Goal: Information Seeking & Learning: Learn about a topic

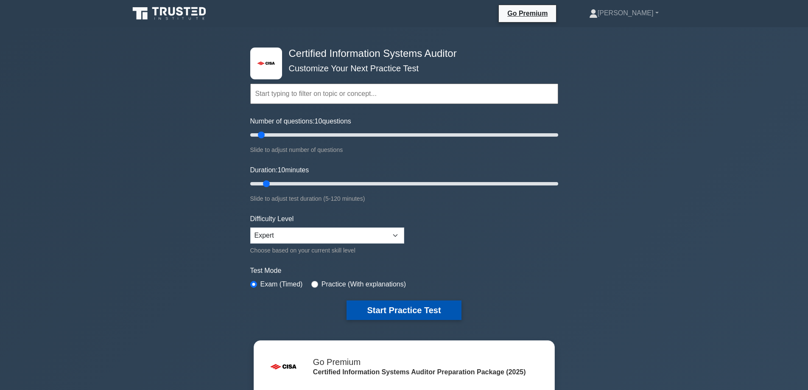
click at [410, 307] on button "Start Practice Test" at bounding box center [404, 310] width 115 height 20
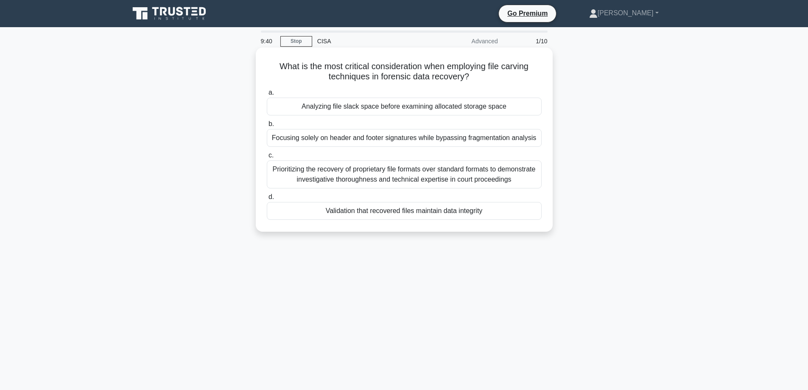
click at [400, 210] on div "Validation that recovered files maintain data integrity" at bounding box center [404, 211] width 275 height 18
click at [267, 200] on input "d. Validation that recovered files maintain data integrity" at bounding box center [267, 197] width 0 height 6
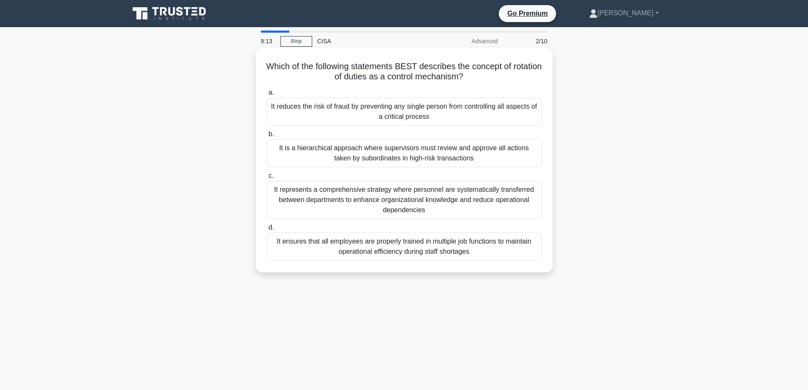
click at [415, 200] on div "It represents a comprehensive strategy where personnel are systematically trans…" at bounding box center [404, 200] width 275 height 38
click at [267, 179] on input "c. It represents a comprehensive strategy where personnel are systematically tr…" at bounding box center [267, 176] width 0 height 6
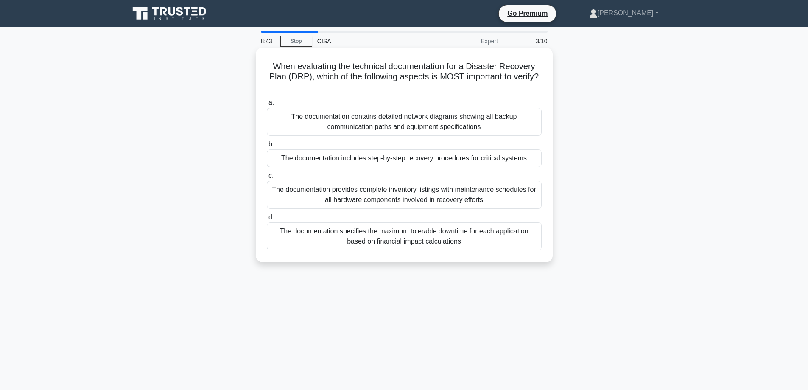
click at [345, 157] on div "The documentation includes step-by-step recovery procedures for critical systems" at bounding box center [404, 158] width 275 height 18
click at [267, 147] on input "b. The documentation includes step-by-step recovery procedures for critical sys…" at bounding box center [267, 145] width 0 height 6
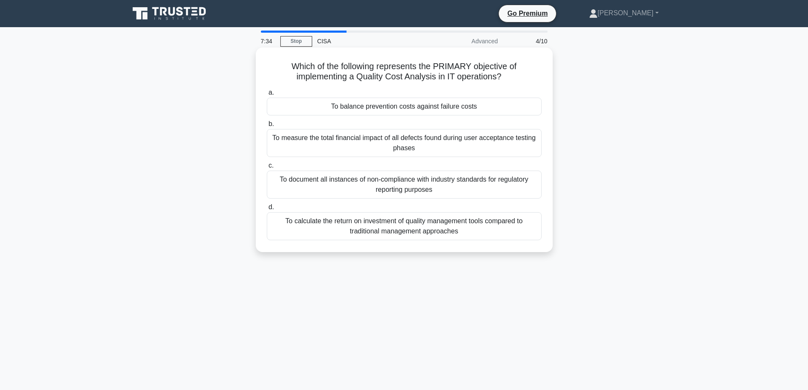
click at [405, 230] on div "To calculate the return on investment of quality management tools compared to t…" at bounding box center [404, 226] width 275 height 28
click at [267, 210] on input "d. To calculate the return on investment of quality management tools compared t…" at bounding box center [267, 208] width 0 height 6
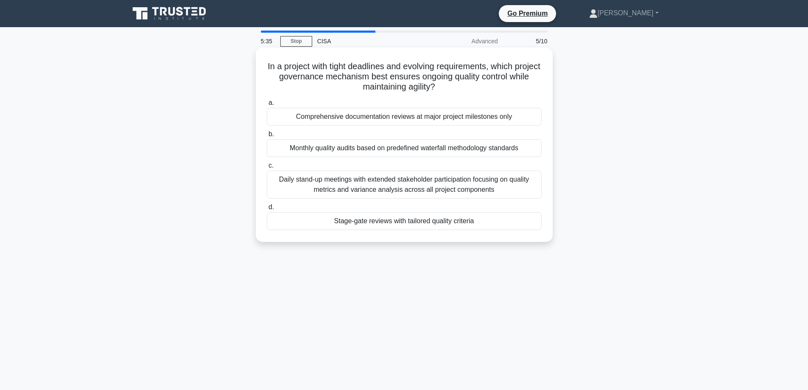
click at [397, 184] on div "Daily stand-up meetings with extended stakeholder participation focusing on qua…" at bounding box center [404, 185] width 275 height 28
click at [267, 168] on input "c. Daily stand-up meetings with extended stakeholder participation focusing on …" at bounding box center [267, 166] width 0 height 6
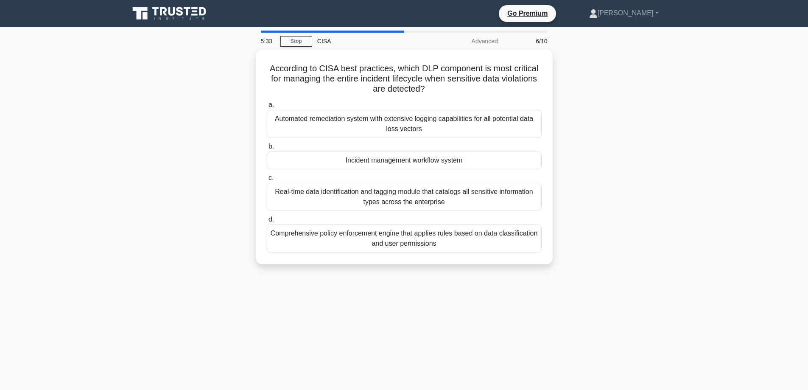
click at [214, 179] on div "According to CISA best practices, which DLP component is most critical for mana…" at bounding box center [404, 162] width 560 height 225
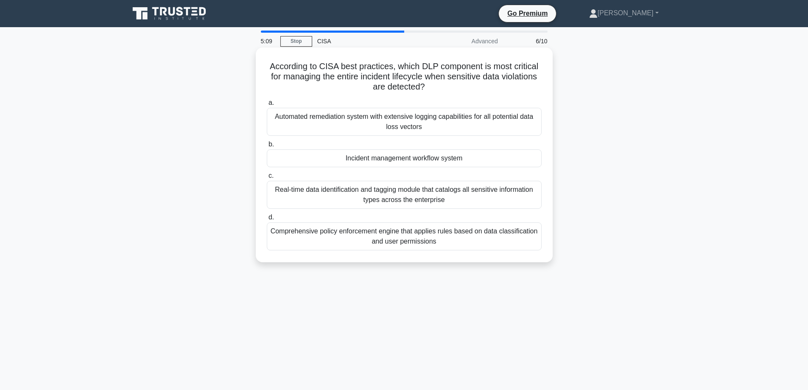
click at [377, 196] on div "Real-time data identification and tagging module that catalogs all sensitive in…" at bounding box center [404, 195] width 275 height 28
click at [267, 179] on input "c. Real-time data identification and tagging module that catalogs all sensitive…" at bounding box center [267, 176] width 0 height 6
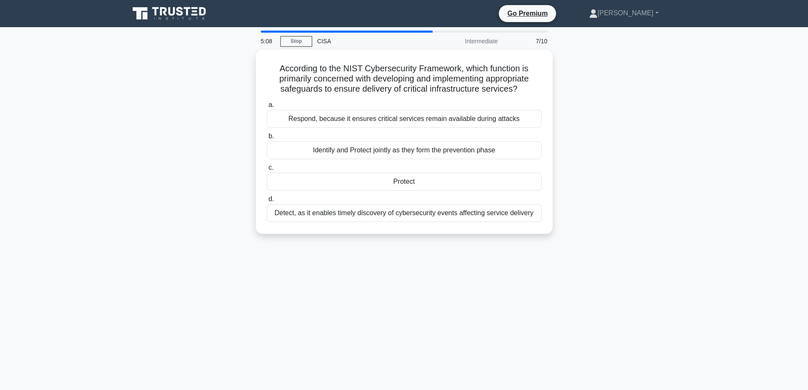
click at [207, 121] on div "According to the NIST Cybersecurity Framework, which function is primarily conc…" at bounding box center [404, 147] width 560 height 194
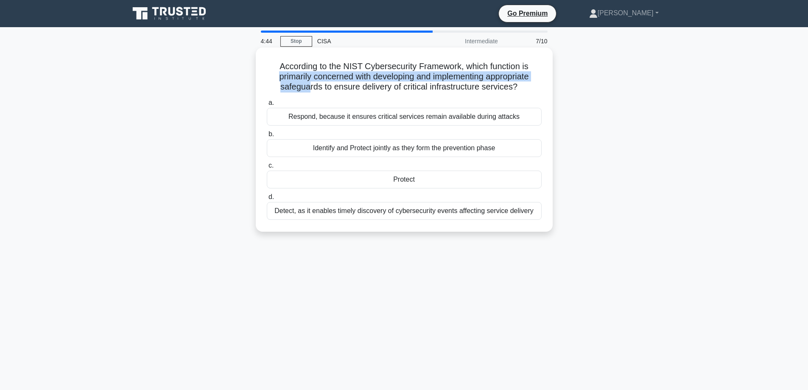
drag, startPoint x: 269, startPoint y: 75, endPoint x: 307, endPoint y: 87, distance: 39.2
click at [307, 87] on h5 "According to the NIST Cybersecurity Framework, which function is primarily conc…" at bounding box center [404, 76] width 277 height 31
click at [331, 89] on h5 "According to the NIST Cybersecurity Framework, which function is primarily conc…" at bounding box center [404, 76] width 277 height 31
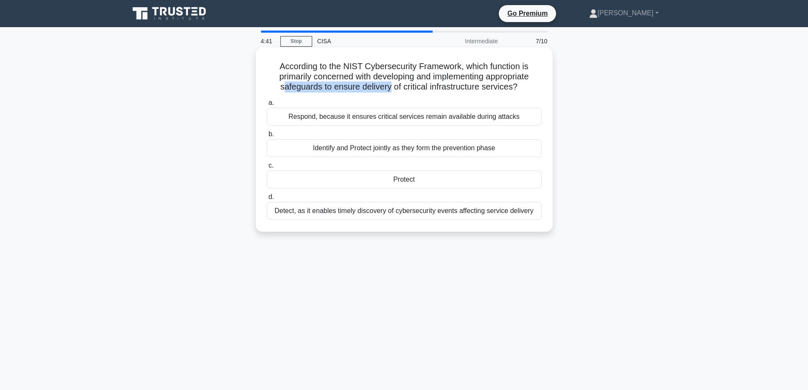
drag, startPoint x: 280, startPoint y: 88, endPoint x: 390, endPoint y: 88, distance: 110.3
click at [390, 88] on h5 "According to the NIST Cybersecurity Framework, which function is primarily conc…" at bounding box center [404, 76] width 277 height 31
drag, startPoint x: 359, startPoint y: 87, endPoint x: 516, endPoint y: 88, distance: 157.0
click at [516, 88] on h5 "According to the NIST Cybersecurity Framework, which function is primarily conc…" at bounding box center [404, 76] width 277 height 31
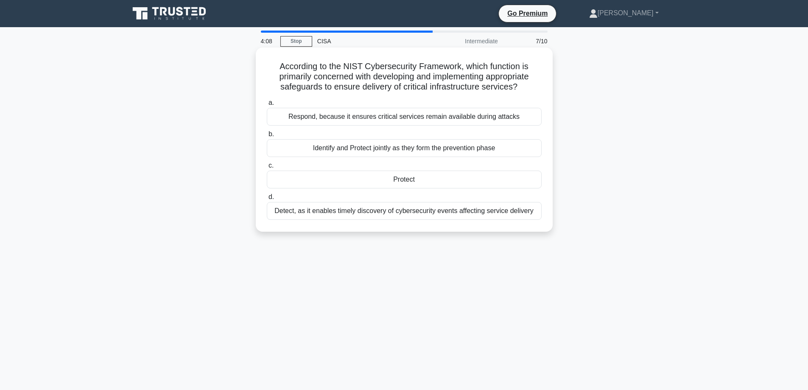
click at [405, 179] on div "Protect" at bounding box center [404, 180] width 275 height 18
click at [267, 168] on input "c. Protect" at bounding box center [267, 166] width 0 height 6
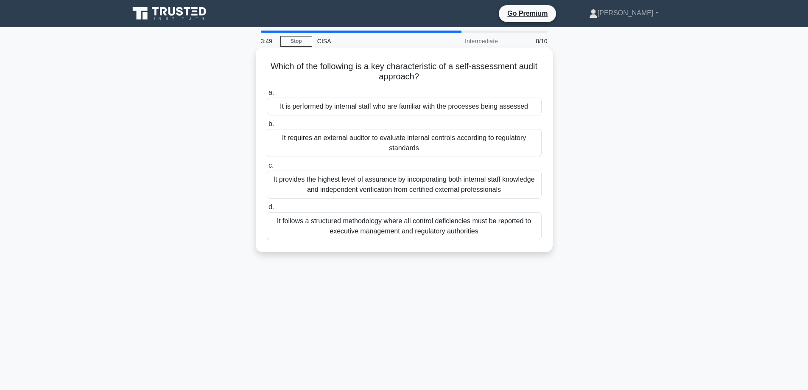
click at [384, 106] on div "It is performed by internal staff who are familiar with the processes being ass…" at bounding box center [404, 107] width 275 height 18
click at [267, 95] on input "a. It is performed by internal staff who are familiar with the processes being …" at bounding box center [267, 93] width 0 height 6
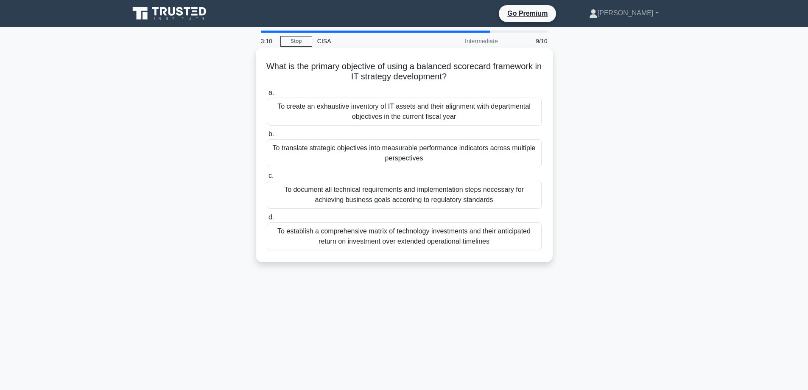
click at [302, 157] on div "To translate strategic objectives into measurable performance indicators across…" at bounding box center [404, 153] width 275 height 28
click at [267, 137] on input "b. To translate strategic objectives into measurable performance indicators acr…" at bounding box center [267, 135] width 0 height 6
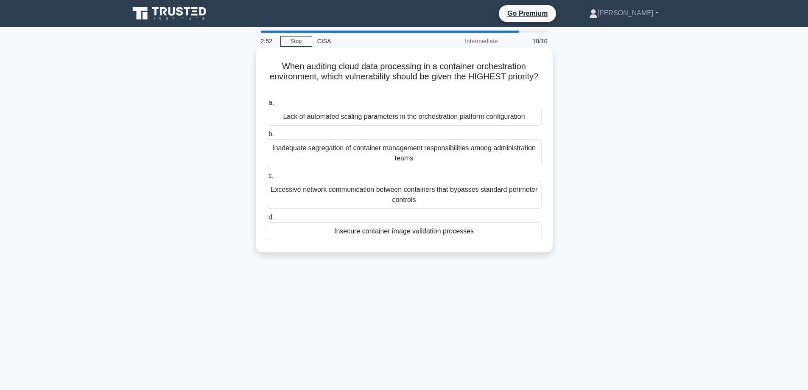
click at [321, 157] on div "Inadequate segregation of container management responsibilities among administr…" at bounding box center [404, 153] width 275 height 28
click at [267, 137] on input "b. Inadequate segregation of container management responsibilities among admini…" at bounding box center [267, 135] width 0 height 6
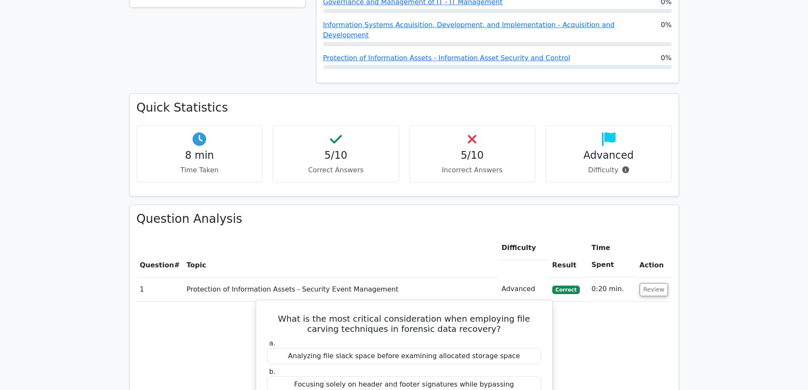
scroll to position [636, 0]
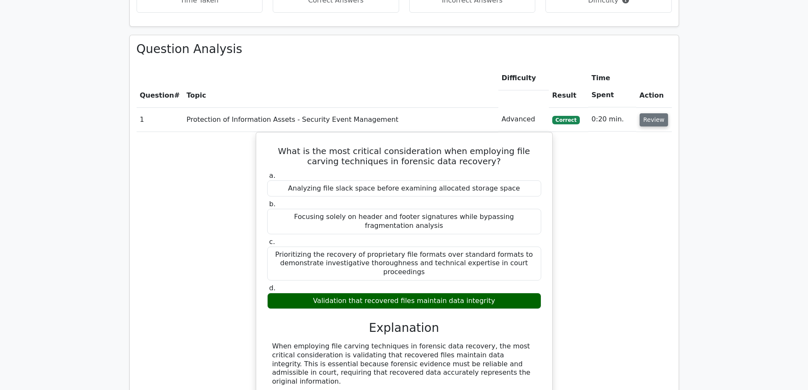
click at [651, 113] on button "Review" at bounding box center [654, 119] width 29 height 13
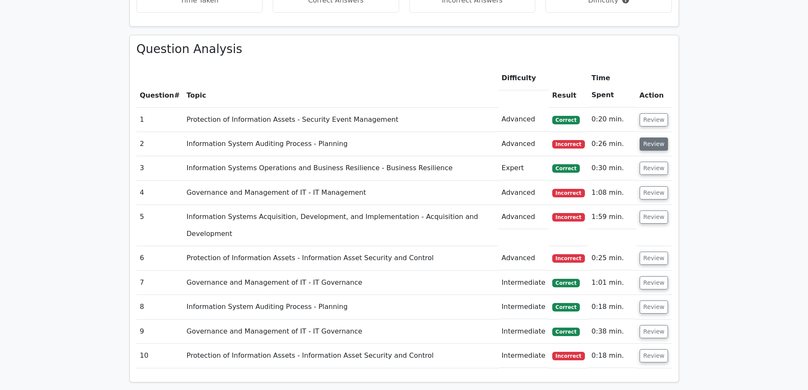
click at [653, 137] on button "Review" at bounding box center [654, 143] width 29 height 13
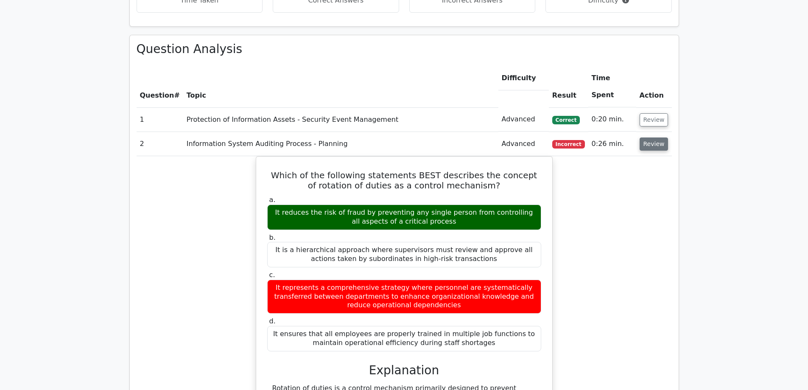
click at [659, 137] on button "Review" at bounding box center [654, 143] width 29 height 13
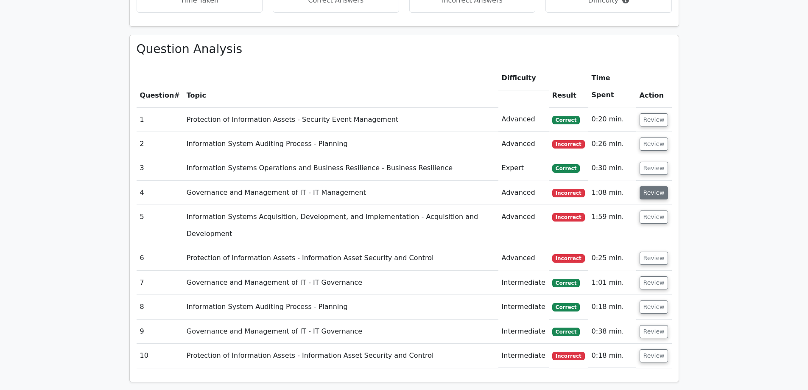
click at [648, 186] on button "Review" at bounding box center [654, 192] width 29 height 13
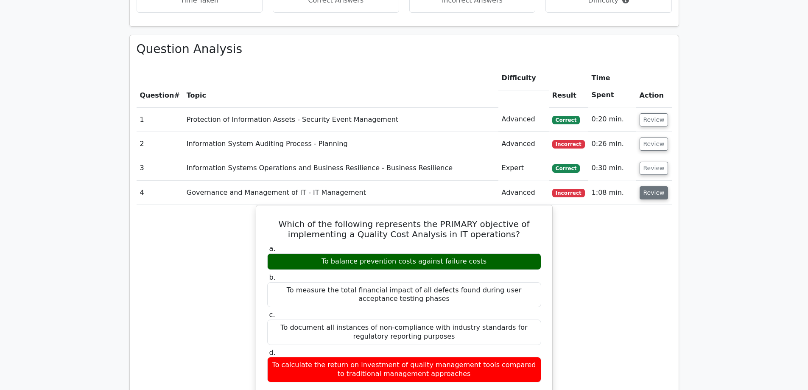
click at [648, 186] on button "Review" at bounding box center [654, 192] width 29 height 13
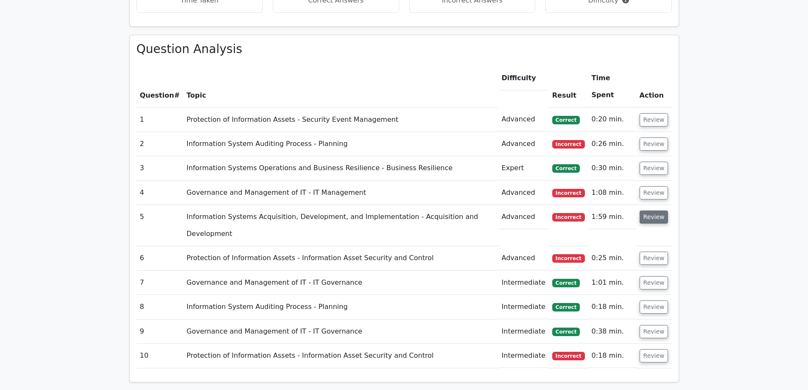
click at [645, 210] on button "Review" at bounding box center [654, 216] width 29 height 13
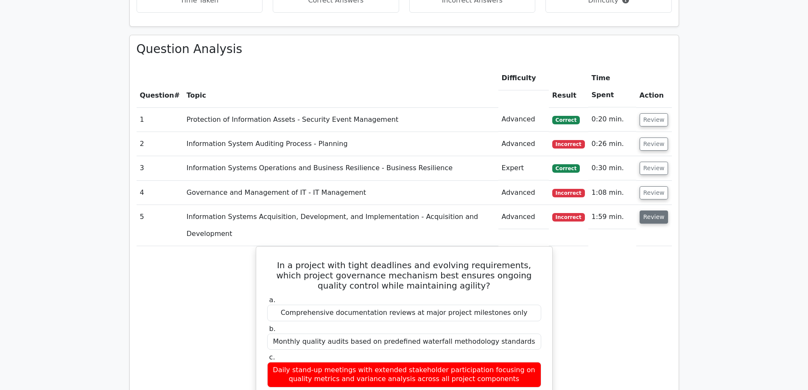
click at [645, 210] on button "Review" at bounding box center [654, 216] width 29 height 13
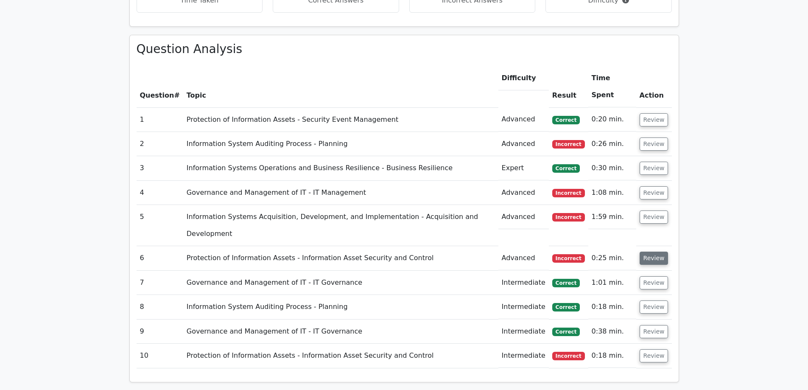
click at [645, 252] on button "Review" at bounding box center [654, 258] width 29 height 13
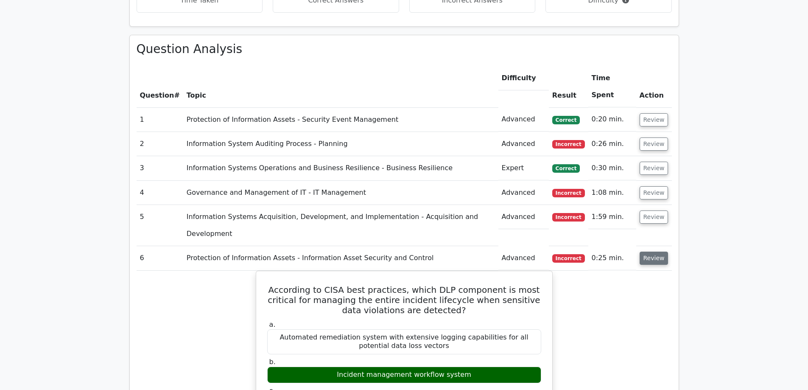
click at [648, 252] on button "Review" at bounding box center [654, 258] width 29 height 13
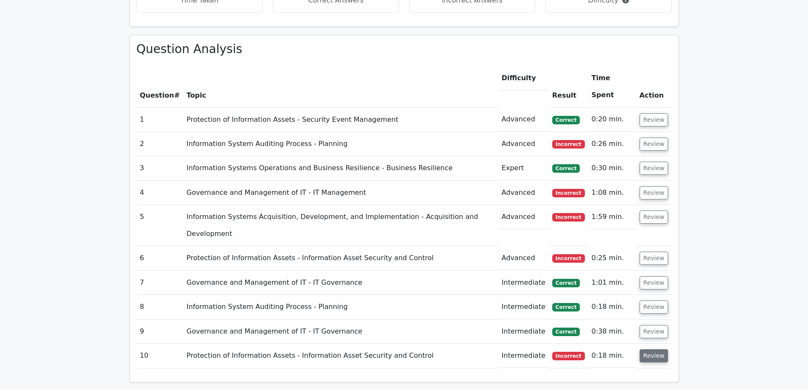
click at [656, 349] on button "Review" at bounding box center [654, 355] width 29 height 13
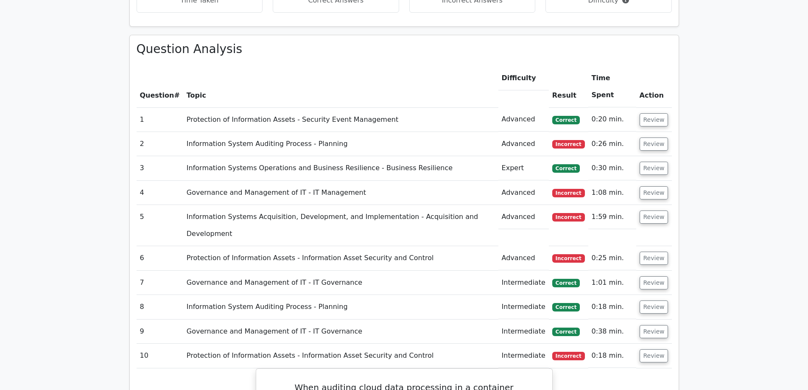
scroll to position [764, 0]
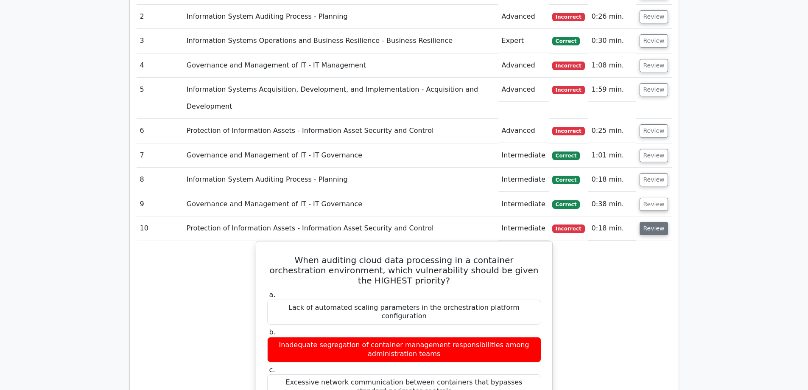
click at [644, 222] on button "Review" at bounding box center [654, 228] width 29 height 13
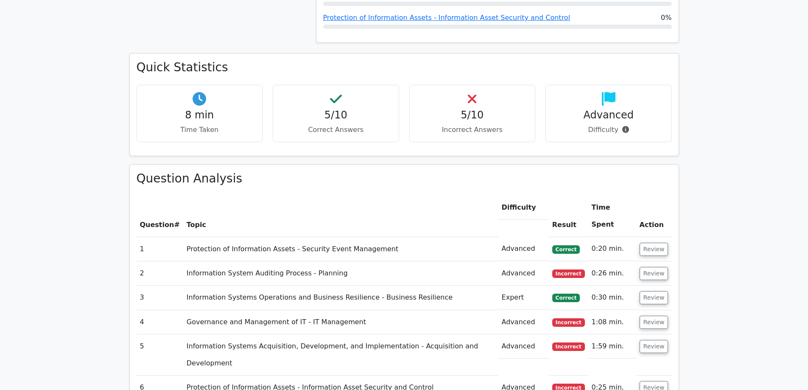
scroll to position [465, 0]
